Goal: Navigation & Orientation: Understand site structure

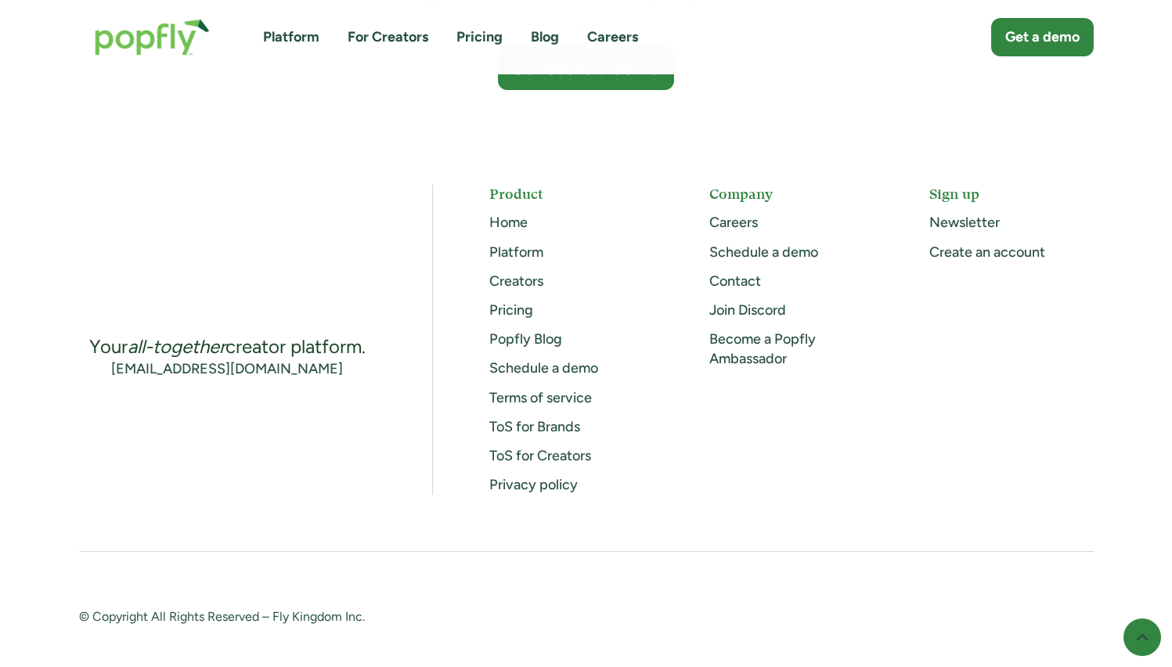
scroll to position [4327, 0]
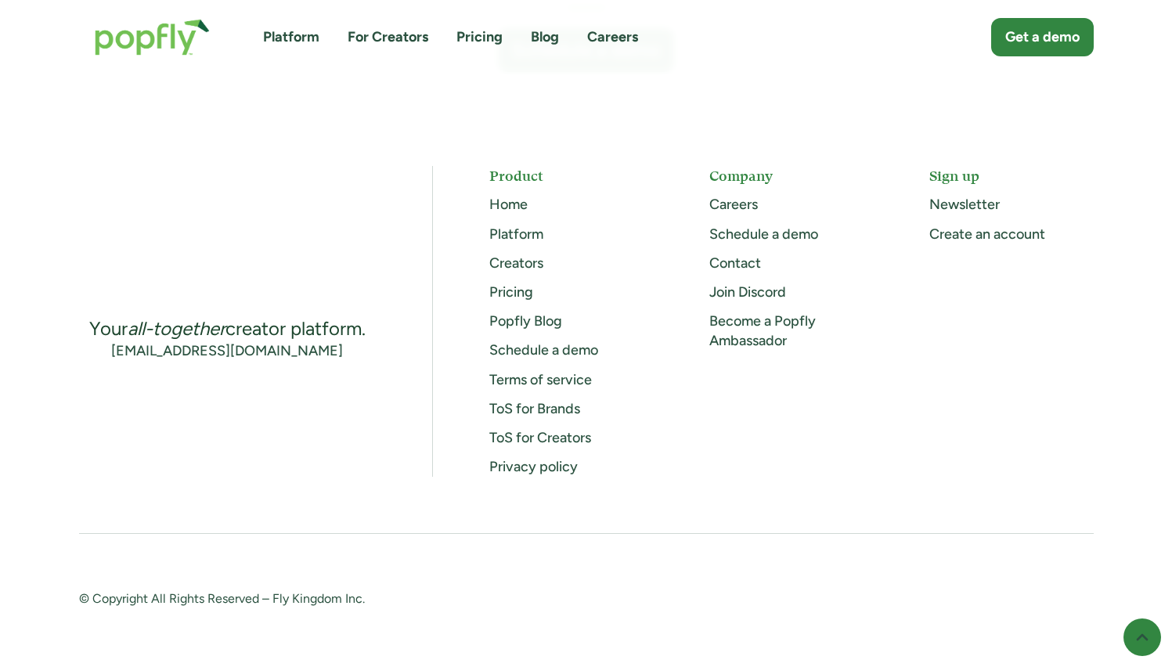
click at [383, 45] on link "For Creators" at bounding box center [388, 37] width 81 height 20
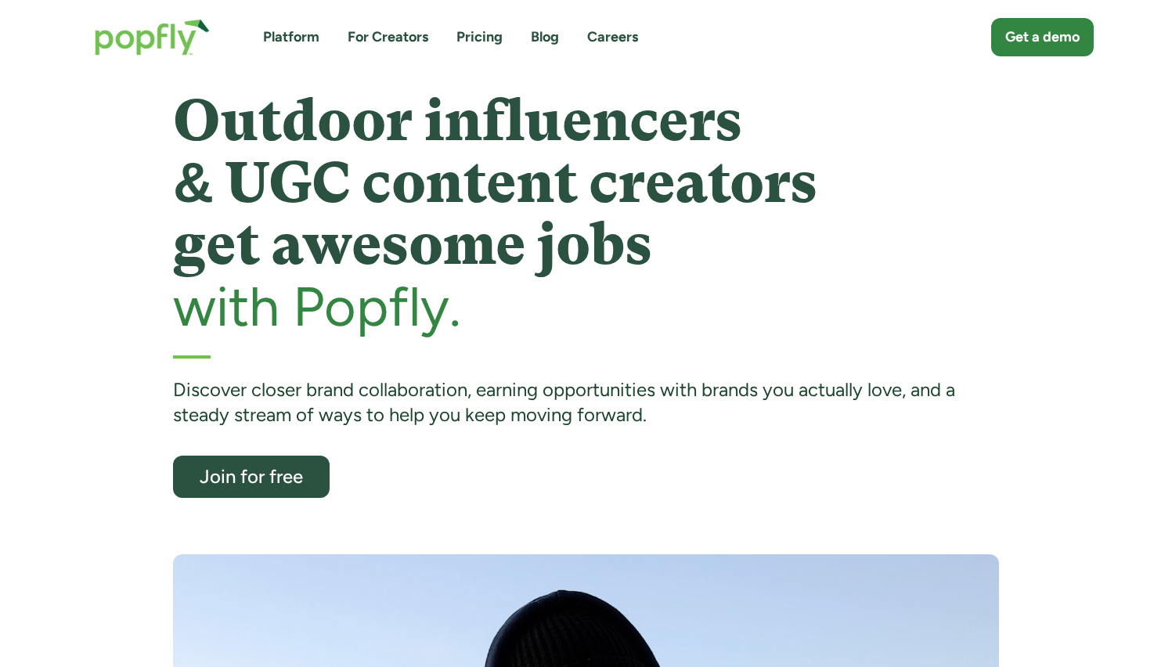
click at [305, 34] on link "Platform" at bounding box center [291, 37] width 56 height 20
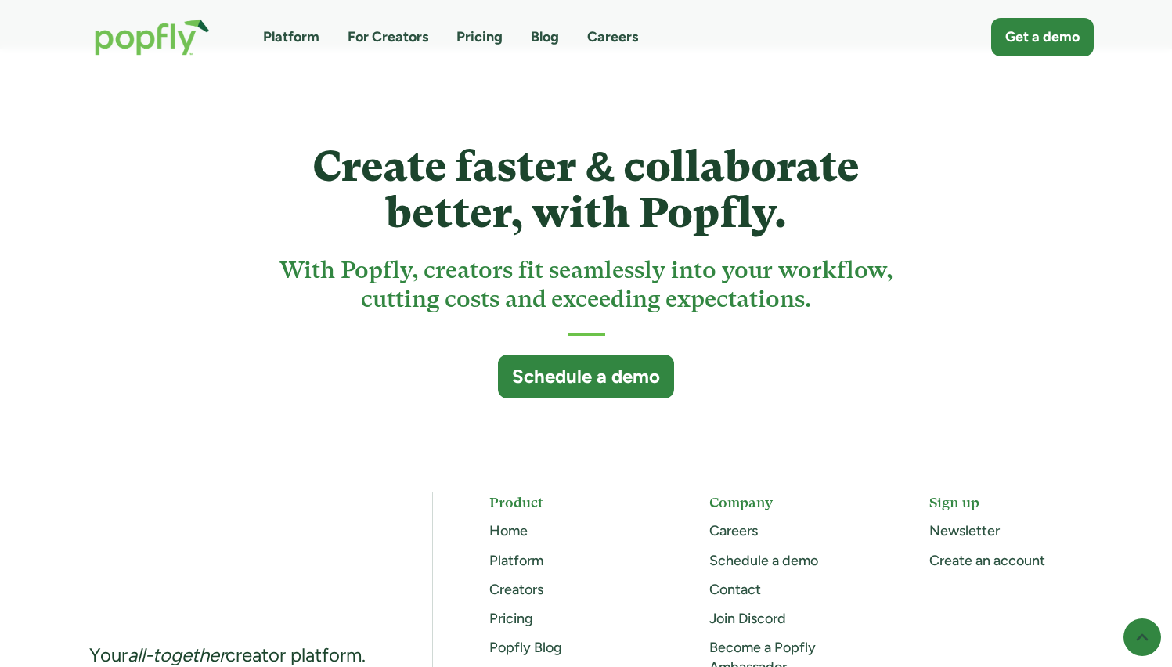
scroll to position [4327, 0]
